Goal: Browse casually: Explore the website without a specific task or goal

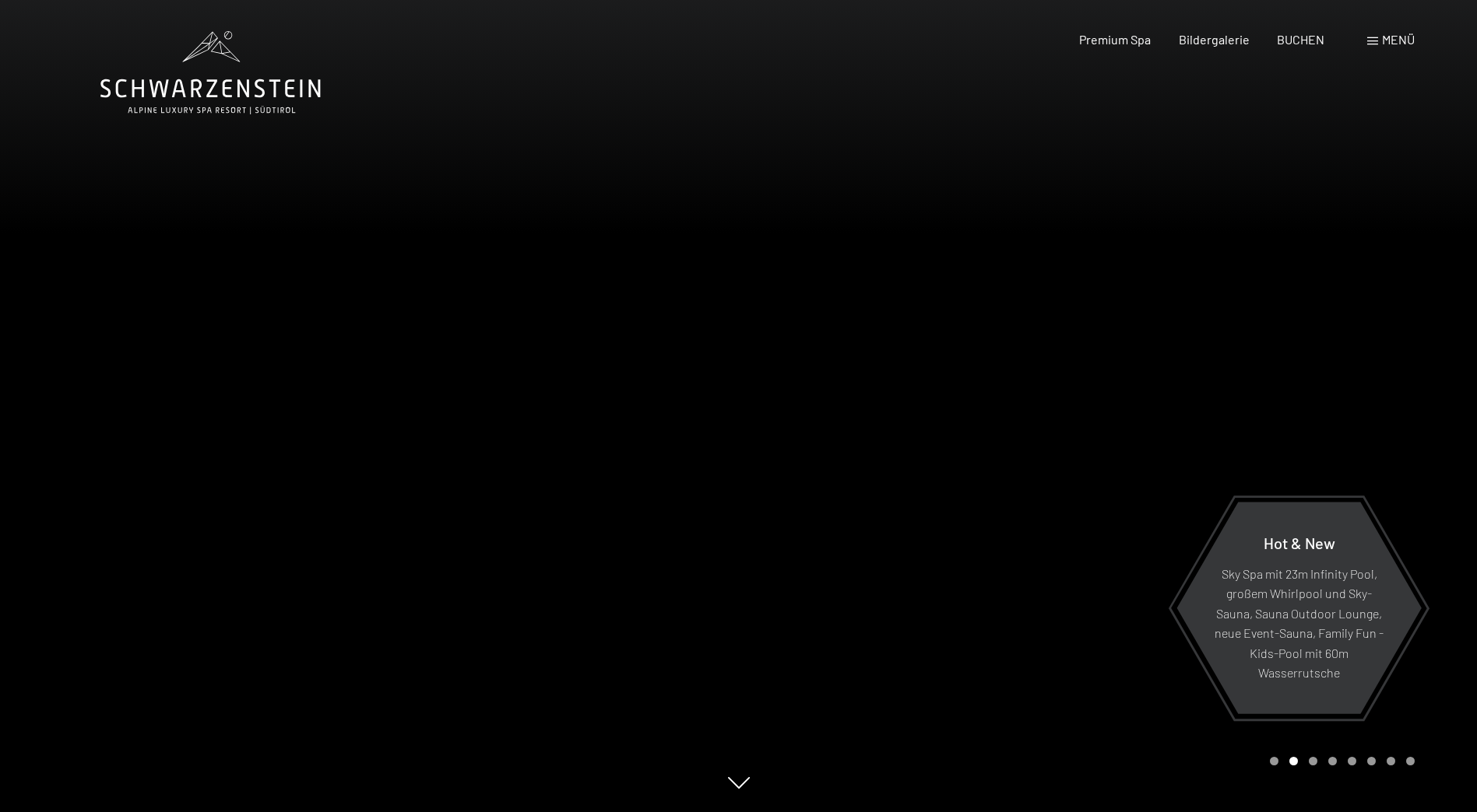
drag, startPoint x: 0, startPoint y: 0, endPoint x: 482, endPoint y: 550, distance: 731.3
click at [482, 550] on div at bounding box center [369, 406] width 738 height 812
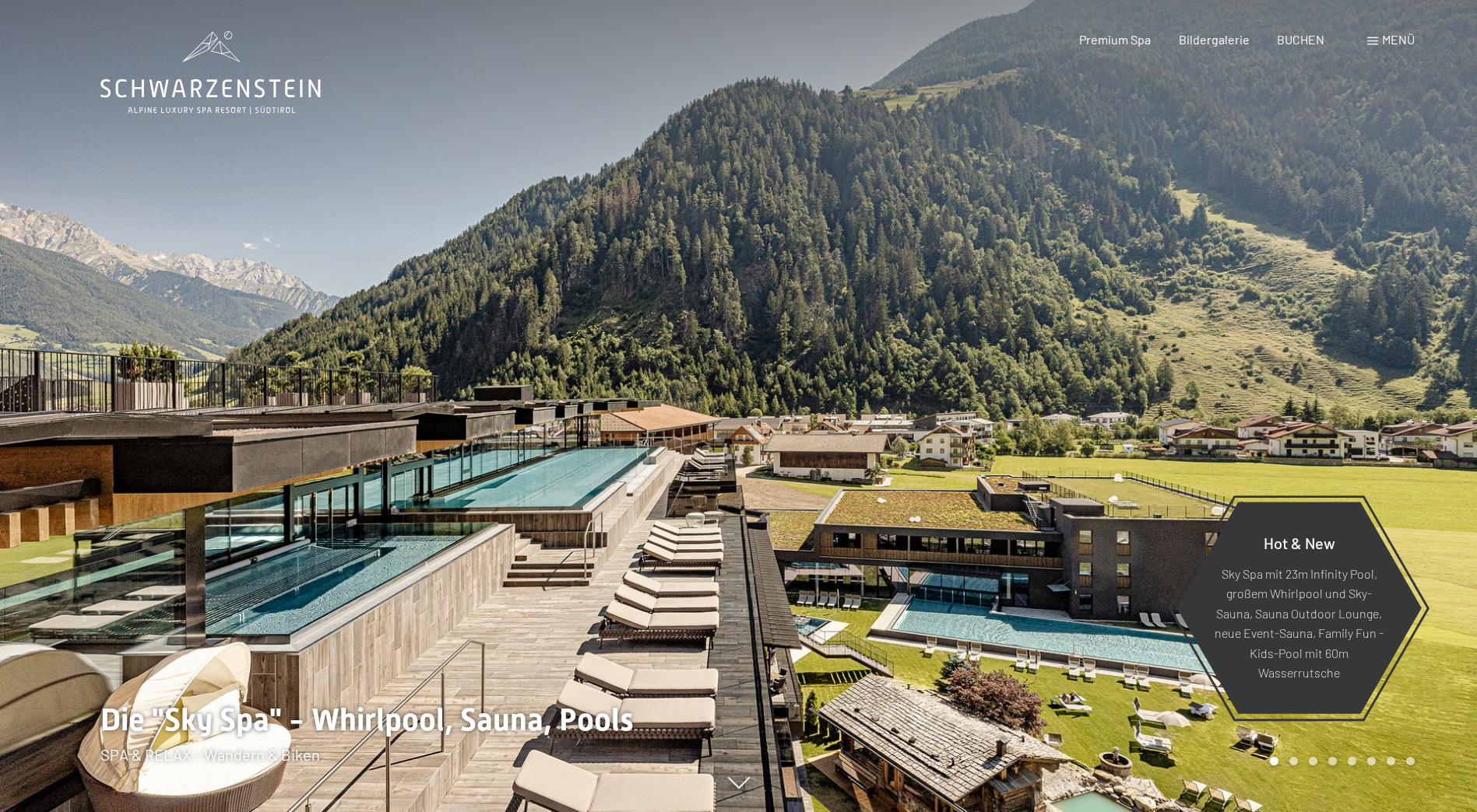
click at [1296, 762] on div "Carousel Page 2" at bounding box center [1293, 761] width 9 height 9
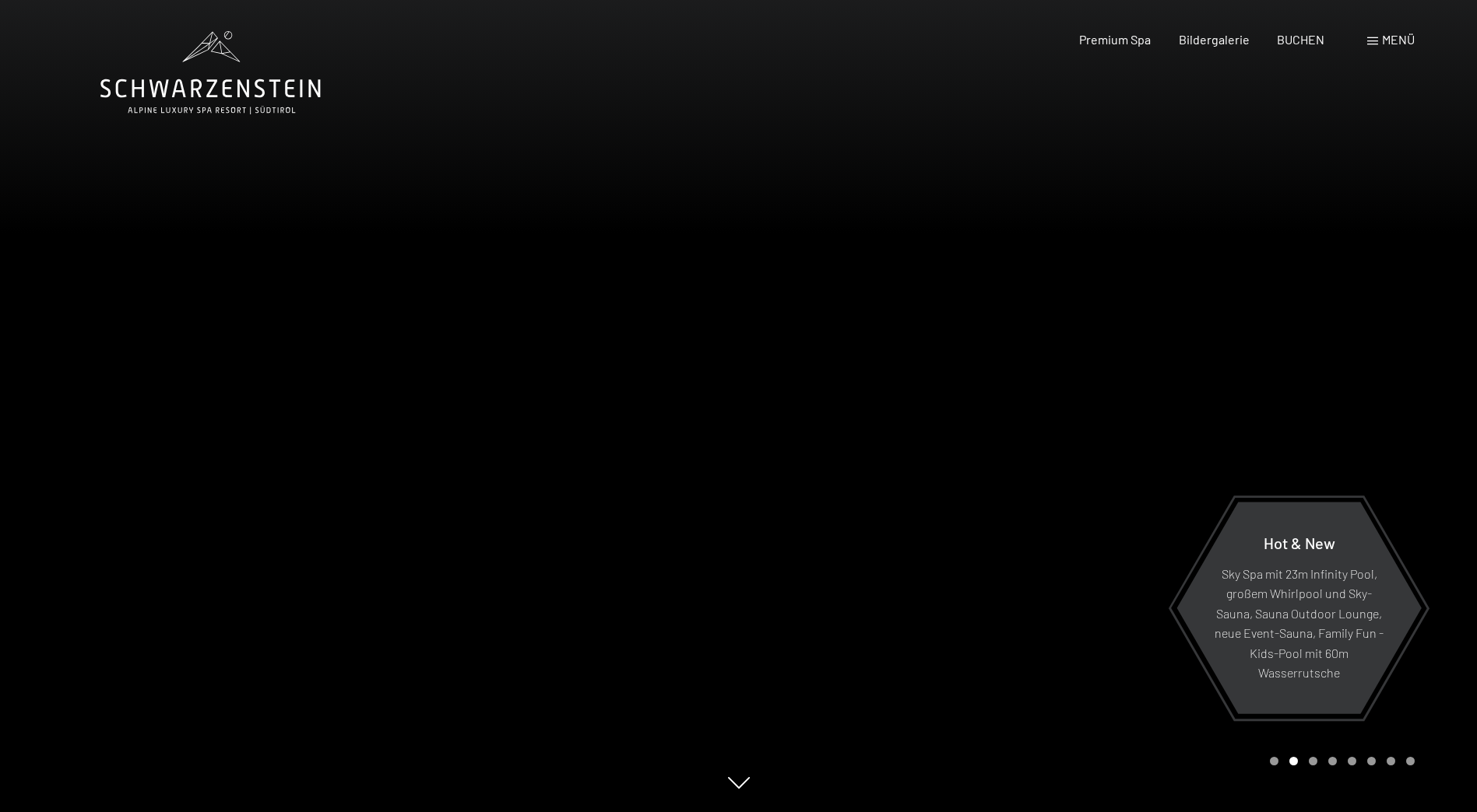
click at [1307, 763] on div "Carousel Pagination" at bounding box center [1339, 761] width 150 height 9
click at [1316, 759] on div "Carousel Page 3" at bounding box center [1313, 761] width 9 height 9
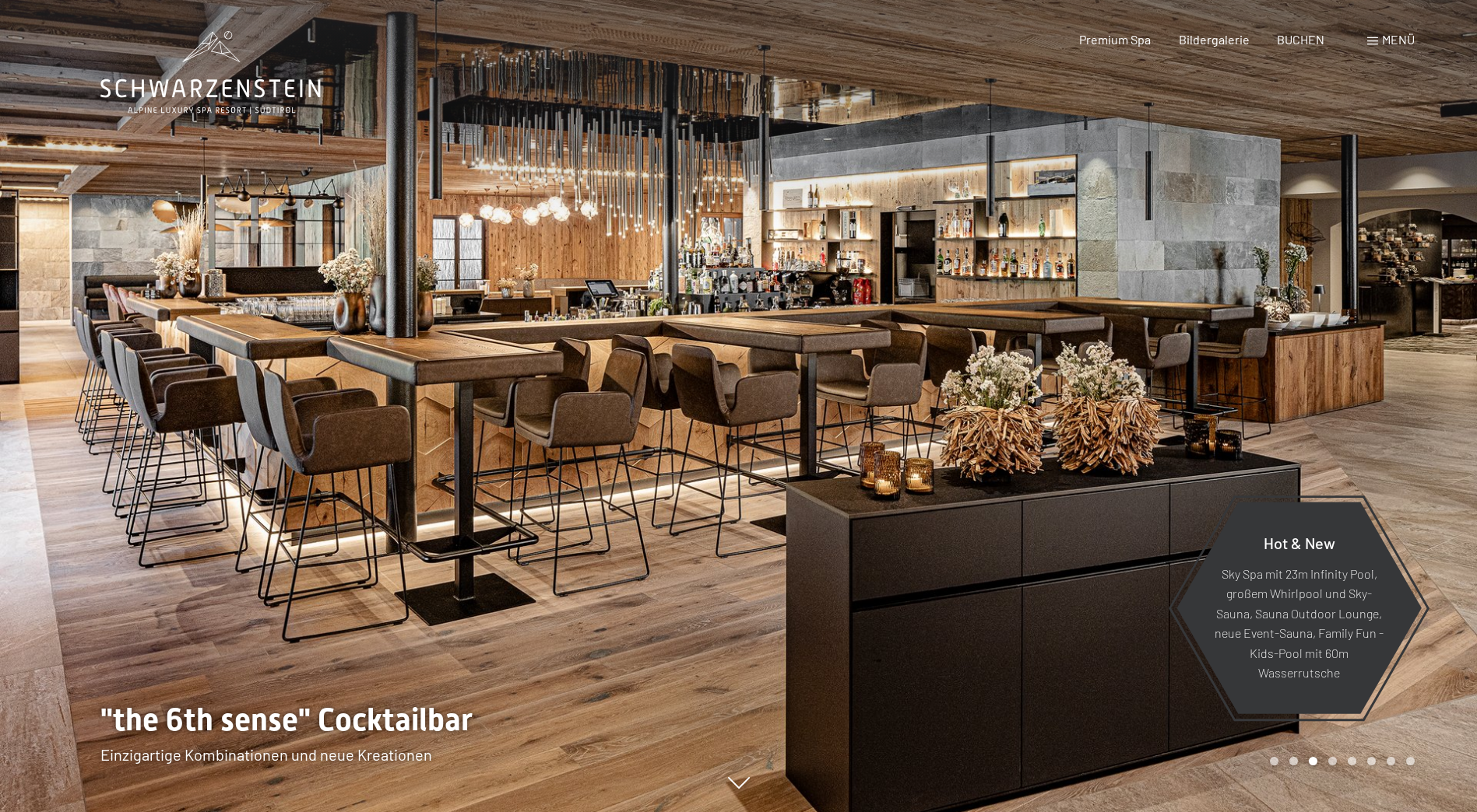
click at [1330, 759] on div "Carousel Page 4" at bounding box center [1332, 761] width 9 height 9
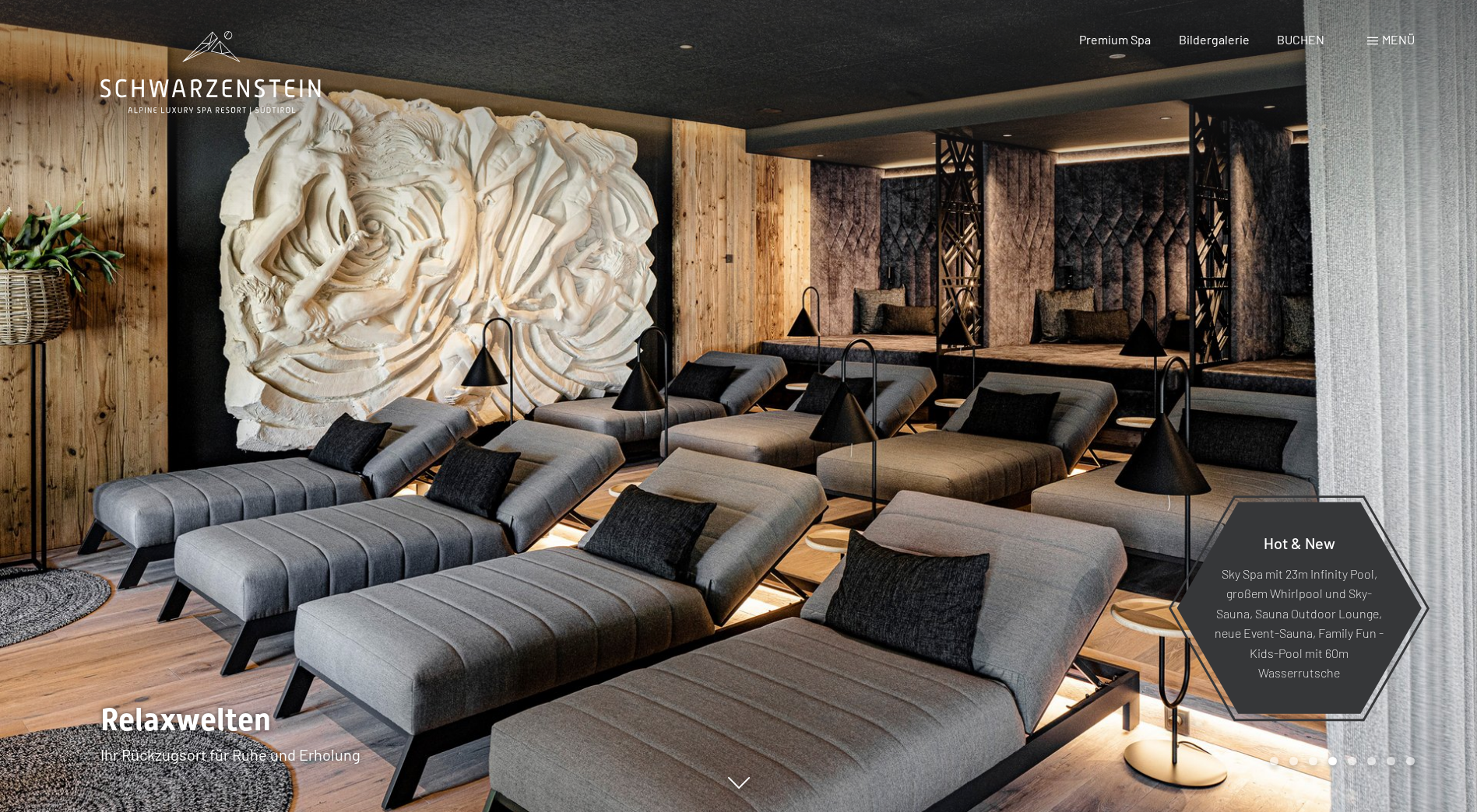
click at [1352, 763] on div "Carousel Page 5" at bounding box center [1352, 761] width 9 height 9
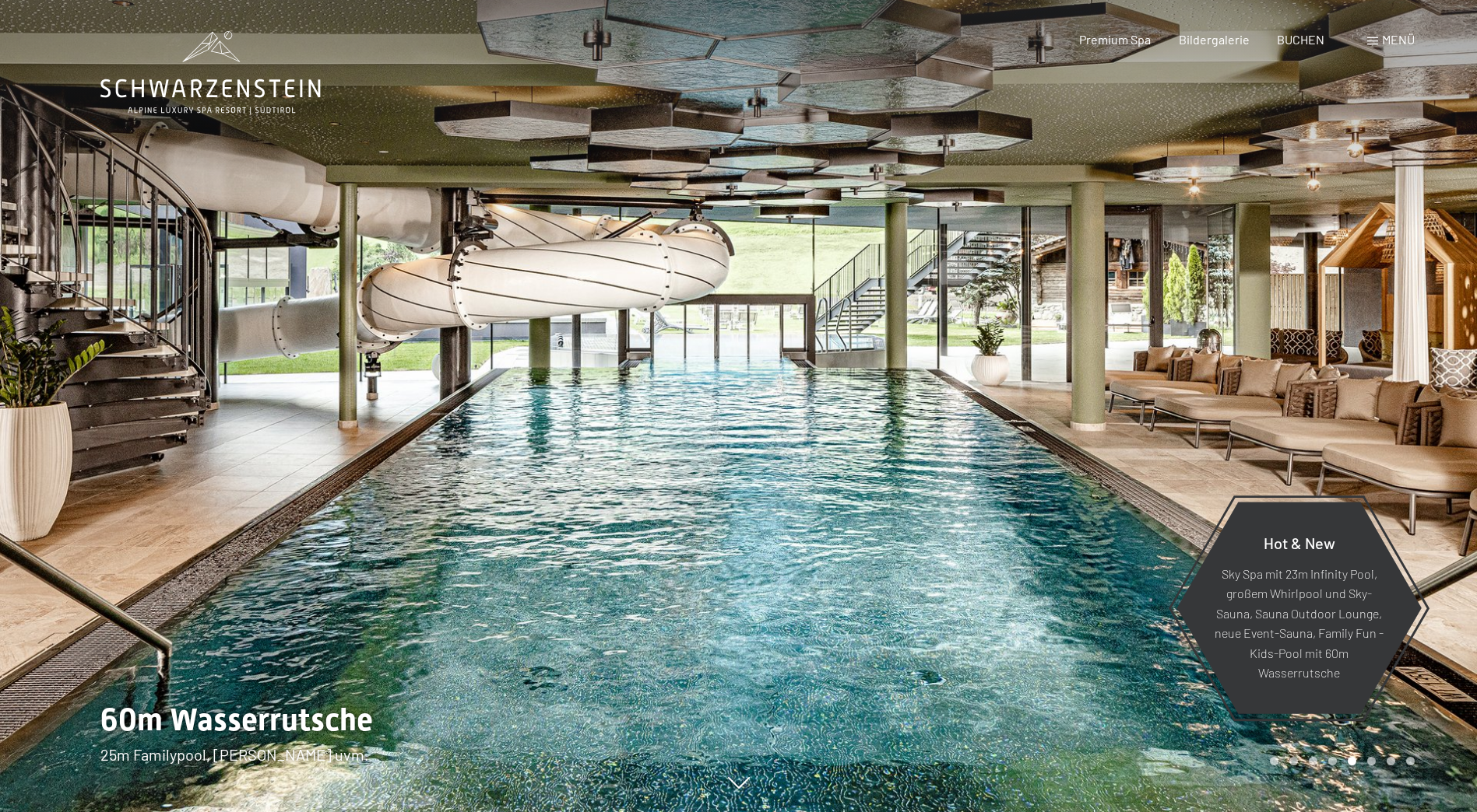
click at [1370, 759] on div "Carousel Page 6" at bounding box center [1371, 761] width 9 height 9
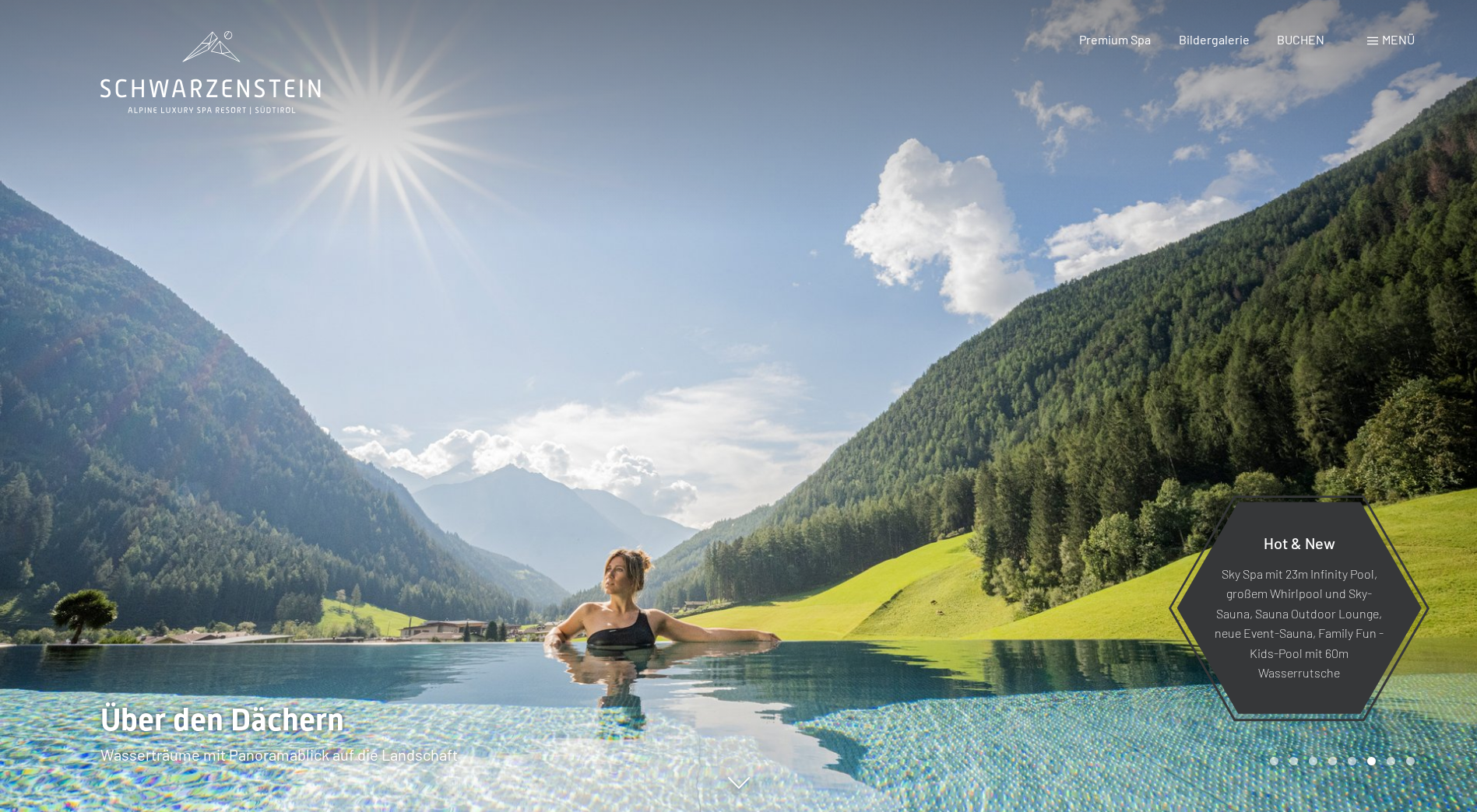
click at [1394, 759] on div "Carousel Page 7" at bounding box center [1391, 761] width 9 height 9
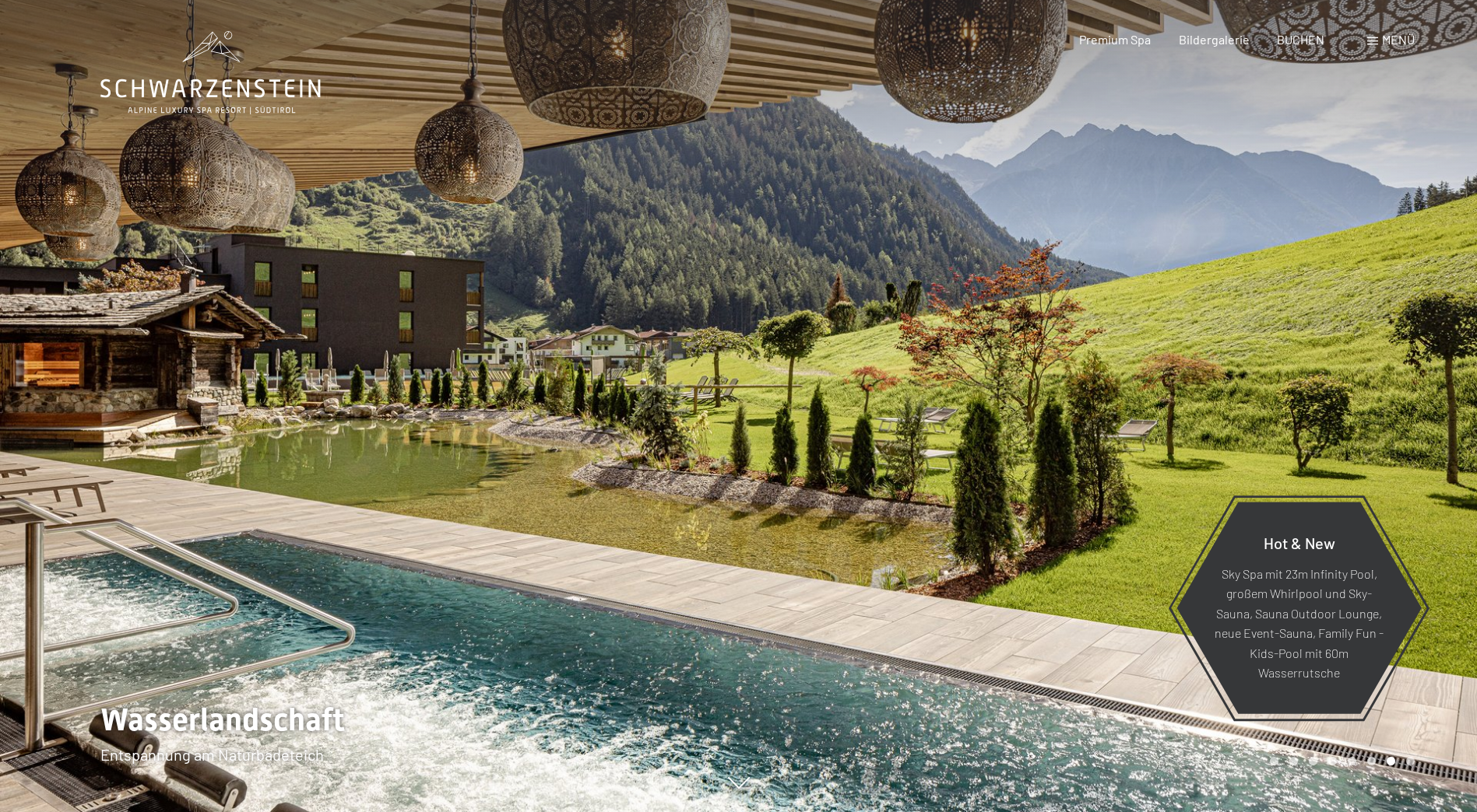
click at [1405, 759] on div "Carousel Pagination" at bounding box center [1339, 761] width 150 height 9
click at [1413, 759] on div "Carousel Page 8" at bounding box center [1410, 761] width 9 height 9
